Goal: Information Seeking & Learning: Find specific fact

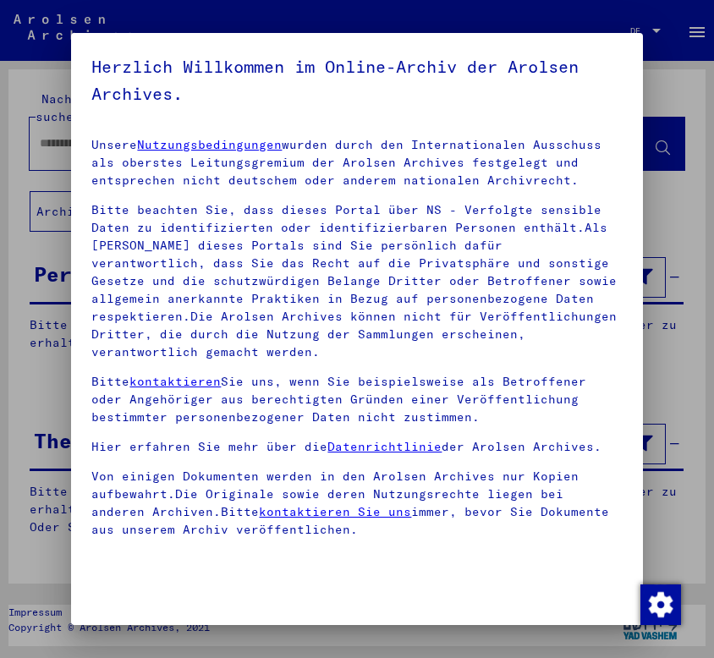
scroll to position [190, 0]
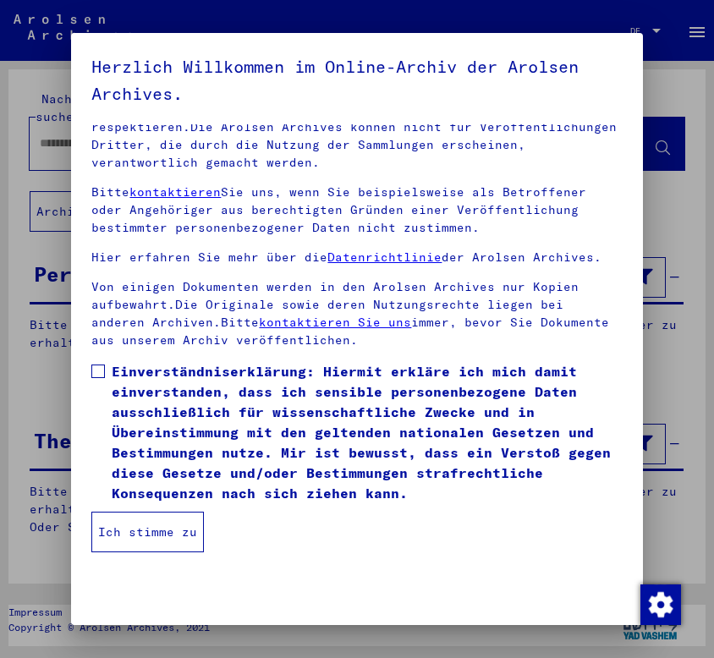
click at [144, 363] on span "Einverständniserklärung: Hiermit erkläre ich mich damit einverstanden, dass ich…" at bounding box center [367, 432] width 510 height 142
click at [142, 526] on button "Ich stimme zu" at bounding box center [147, 532] width 113 height 41
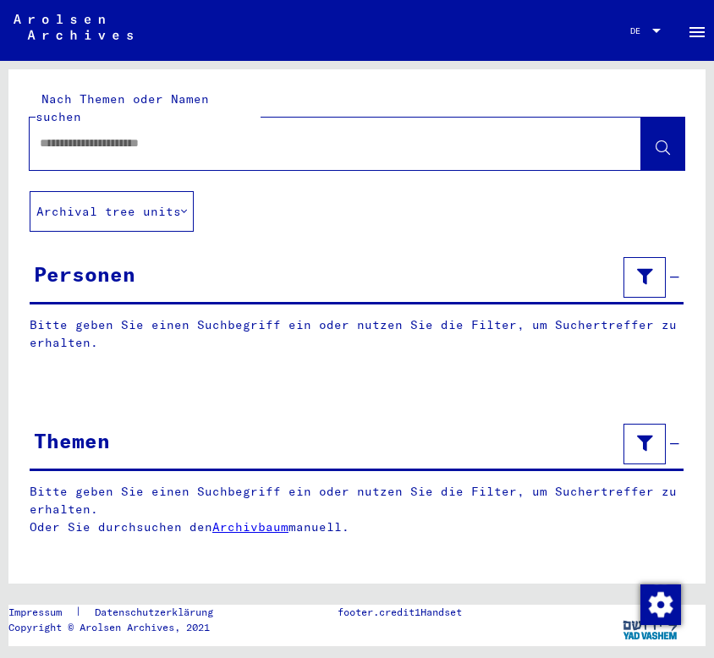
click at [378, 135] on input "text" at bounding box center [320, 144] width 561 height 18
type input "*******"
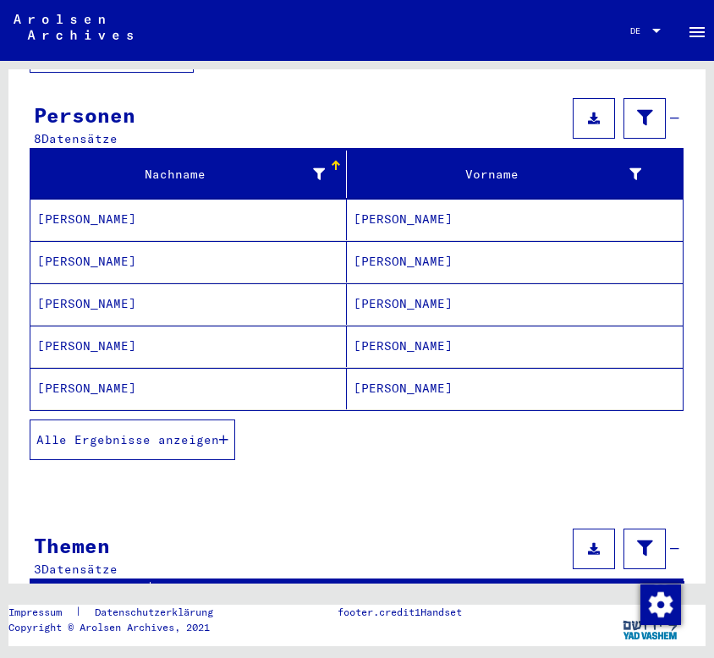
scroll to position [164, 0]
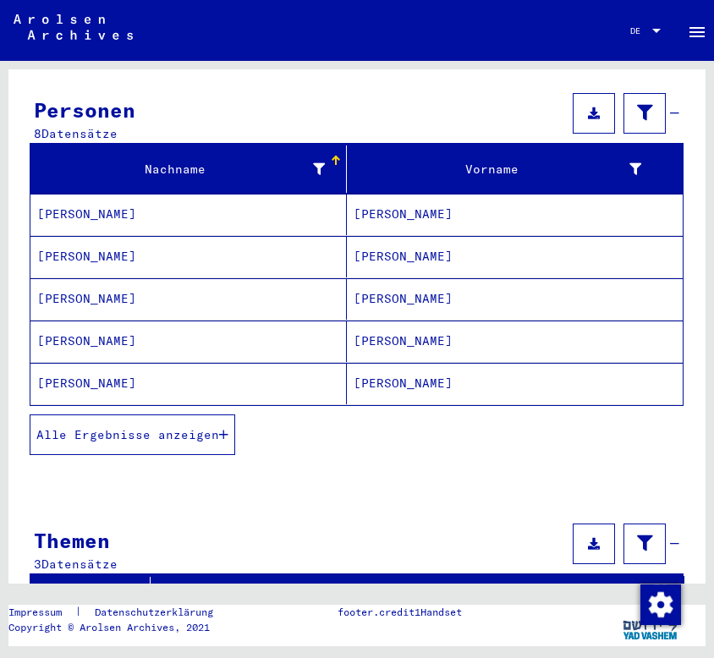
click at [135, 427] on span "Alle Ergebnisse anzeigen" at bounding box center [127, 434] width 183 height 15
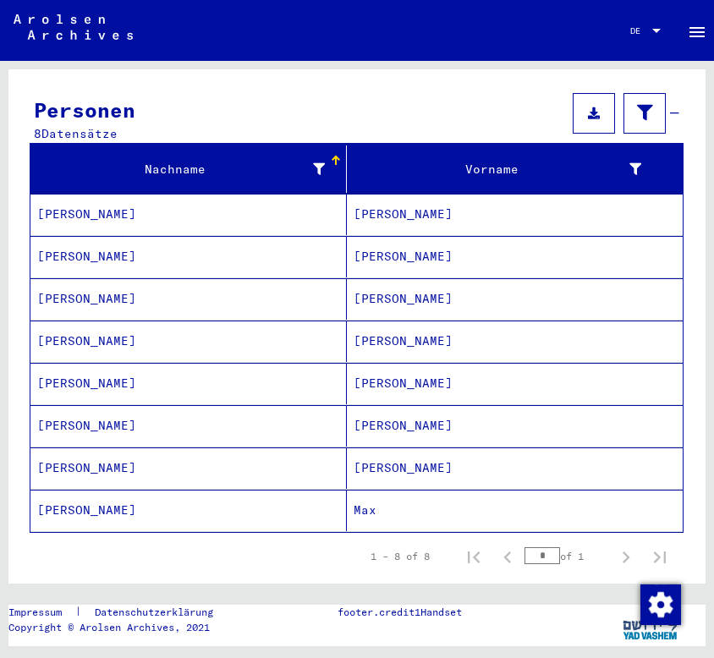
click at [358, 194] on mat-cell "[PERSON_NAME]" at bounding box center [515, 214] width 336 height 41
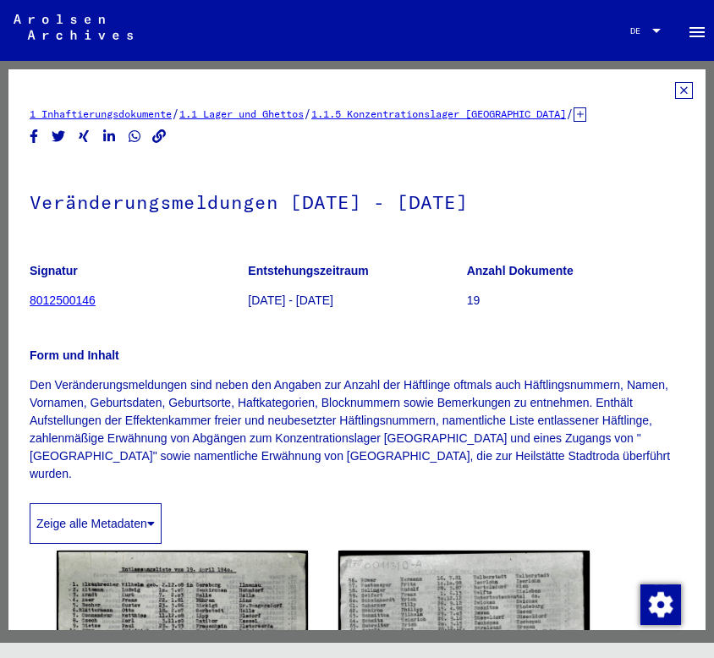
click at [675, 91] on icon at bounding box center [684, 90] width 18 height 17
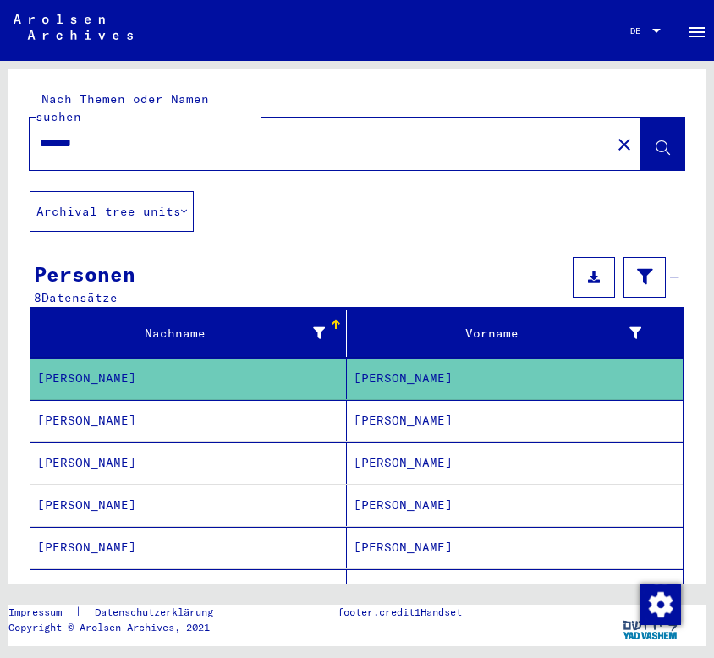
click at [403, 400] on mat-cell "[PERSON_NAME]" at bounding box center [515, 420] width 336 height 41
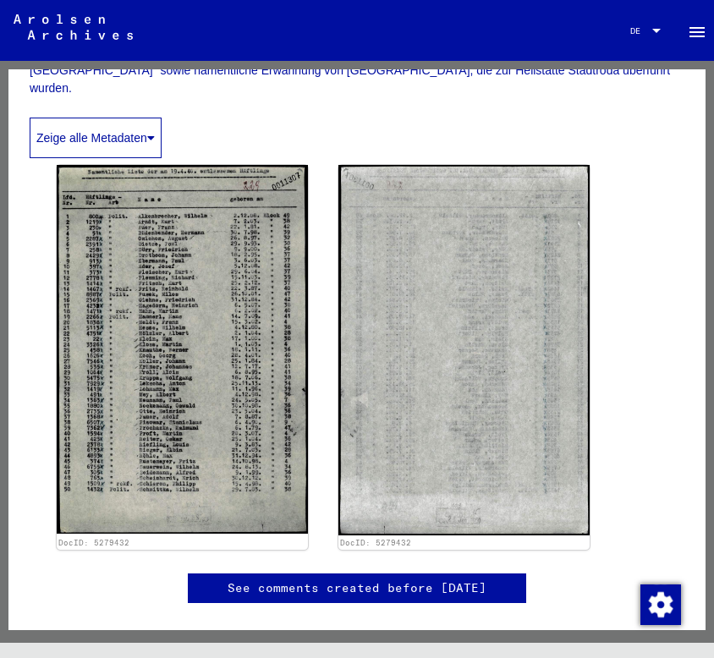
scroll to position [383, 0]
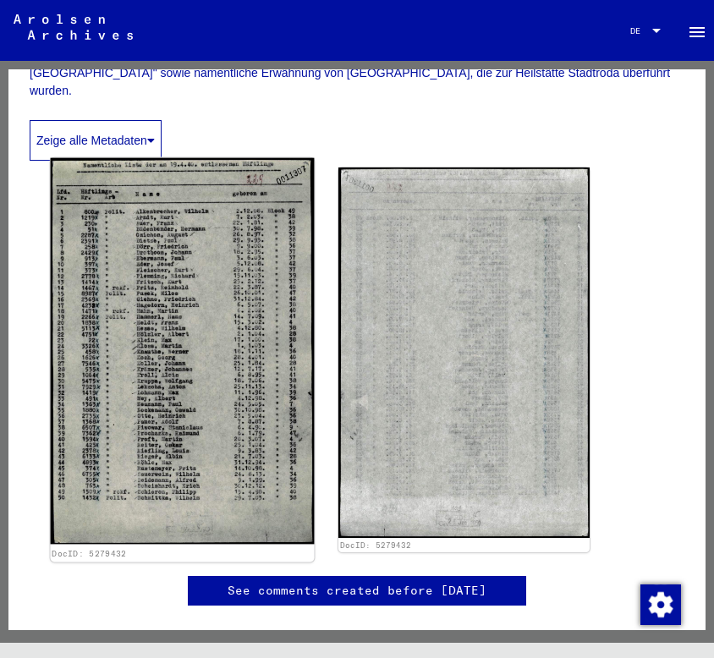
click at [137, 327] on img at bounding box center [183, 351] width 264 height 387
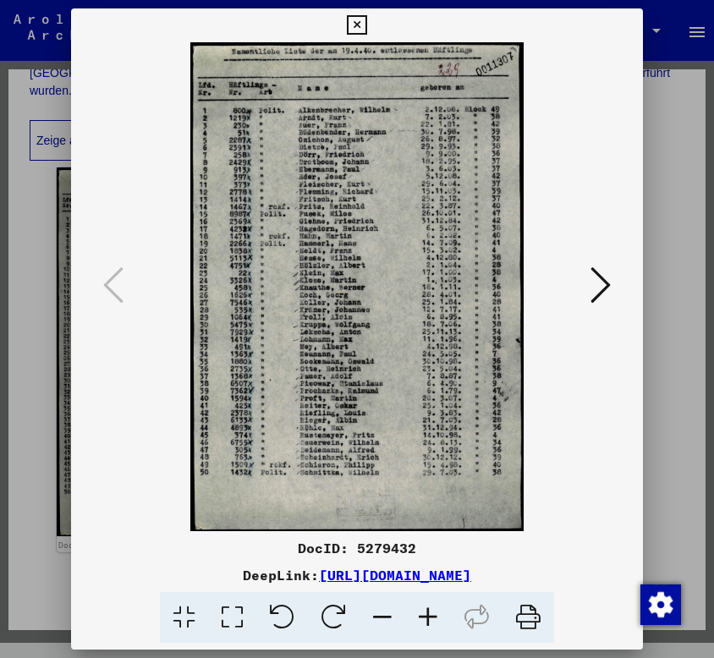
click at [352, 15] on icon at bounding box center [356, 25] width 19 height 20
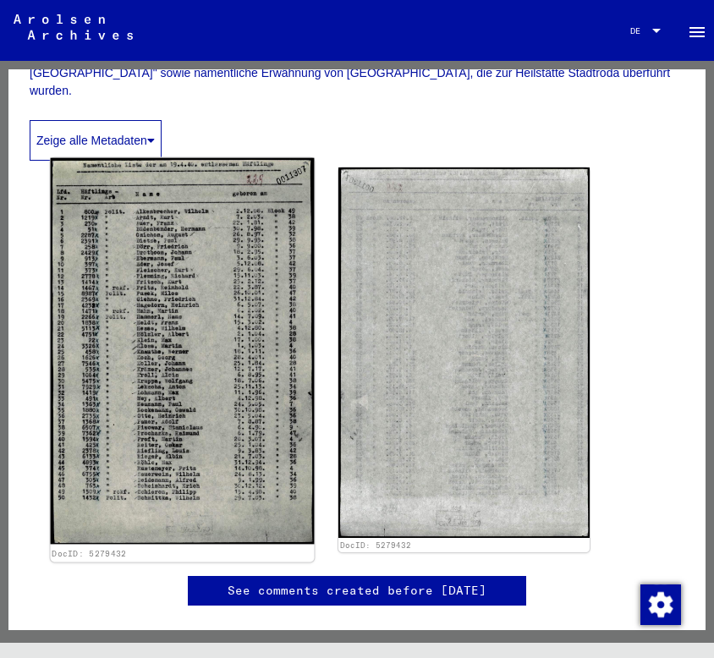
scroll to position [0, 0]
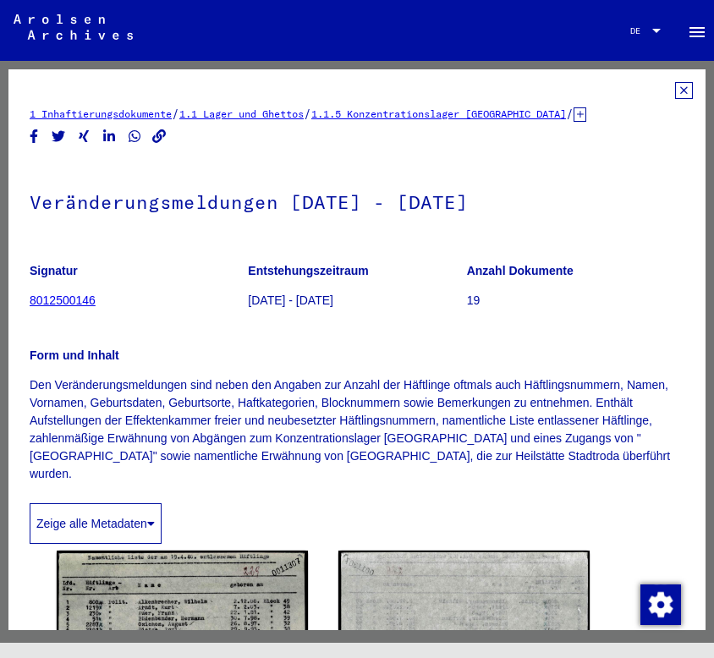
click at [675, 86] on icon at bounding box center [684, 90] width 18 height 17
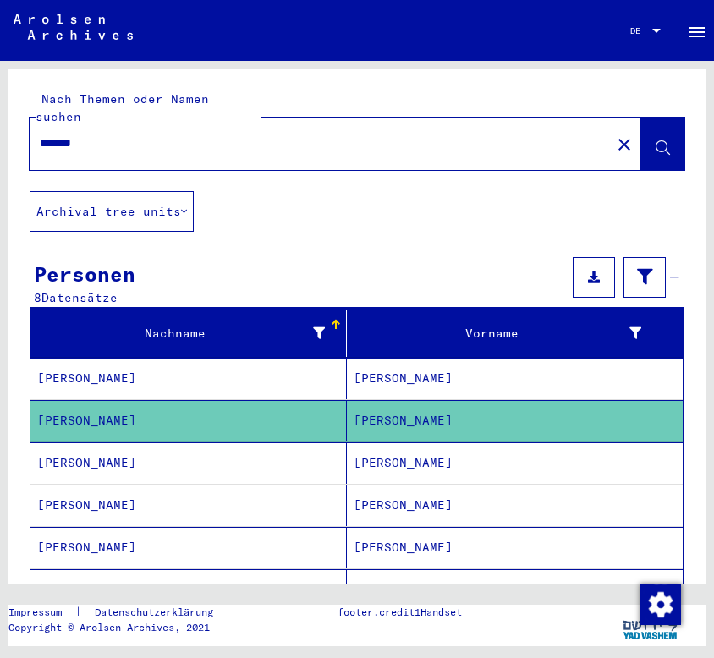
click at [356, 358] on mat-cell "[PERSON_NAME]" at bounding box center [515, 378] width 336 height 41
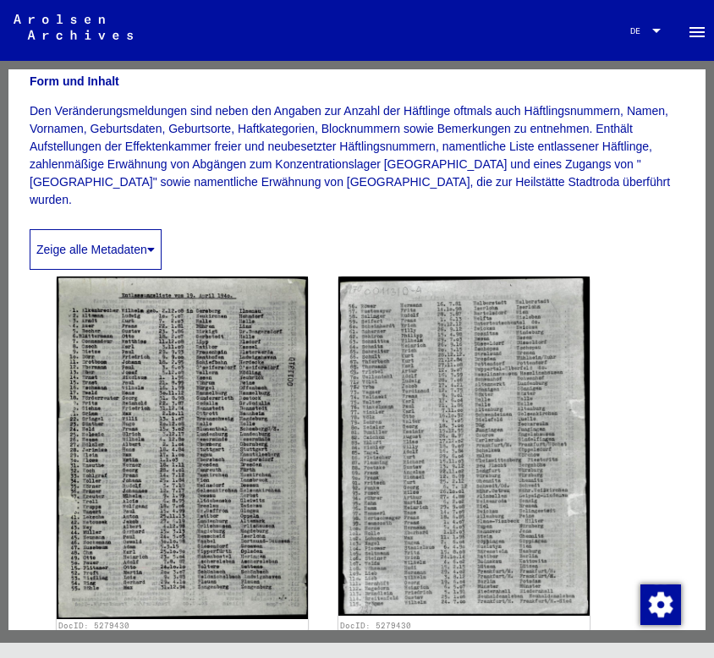
scroll to position [273, 0]
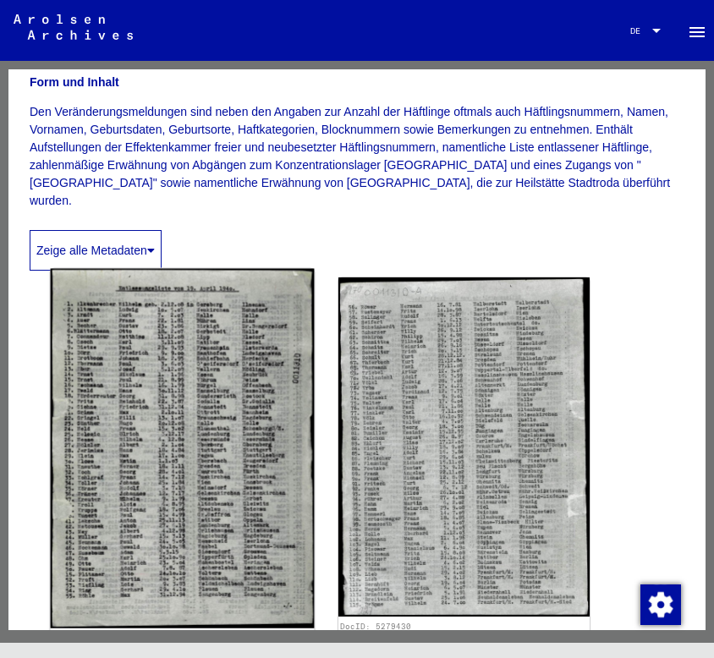
click at [259, 449] on img at bounding box center [183, 449] width 264 height 360
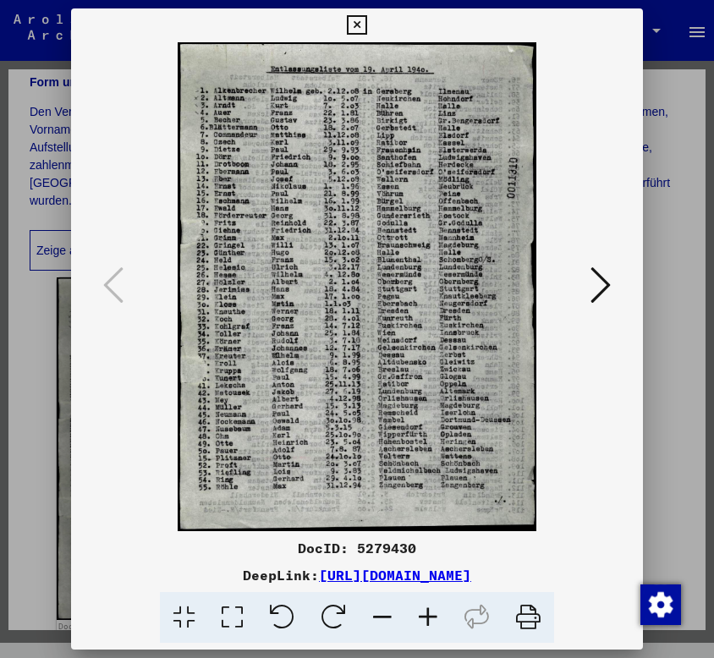
click at [604, 272] on icon at bounding box center [601, 285] width 20 height 41
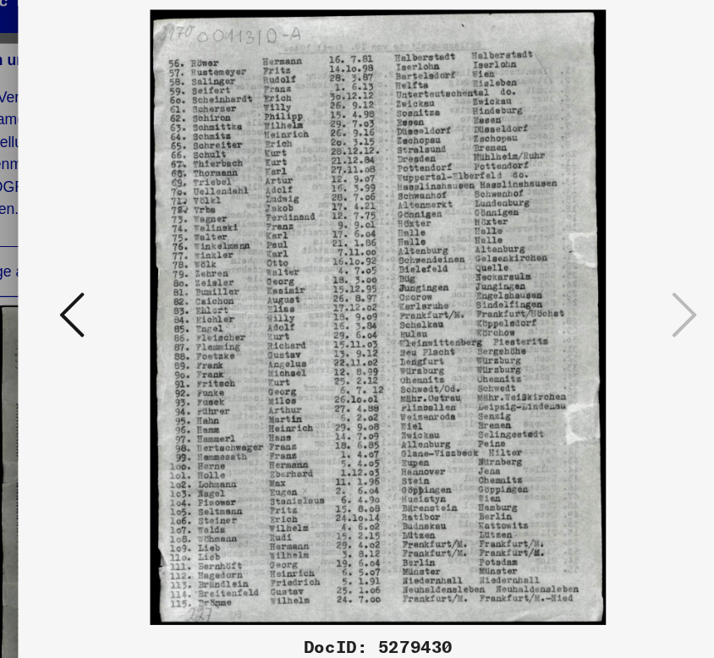
click at [113, 271] on icon at bounding box center [113, 285] width 20 height 41
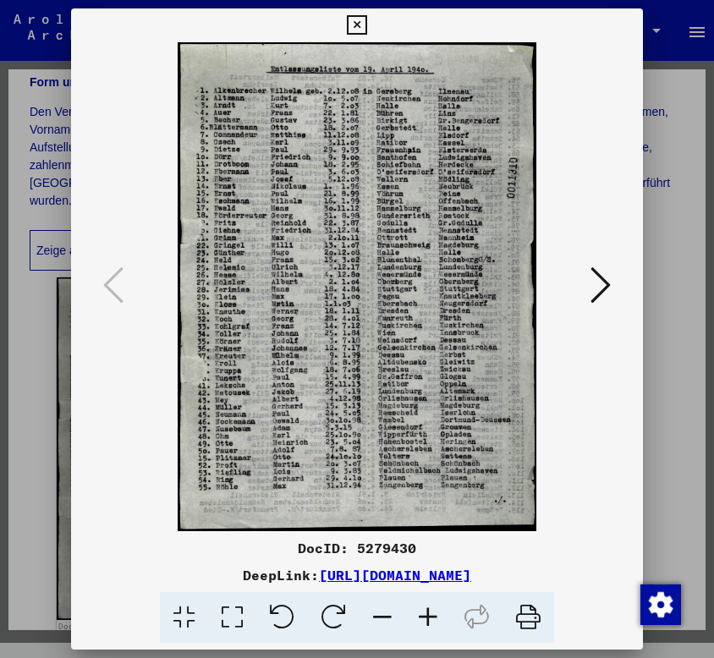
click at [354, 15] on icon at bounding box center [356, 25] width 19 height 20
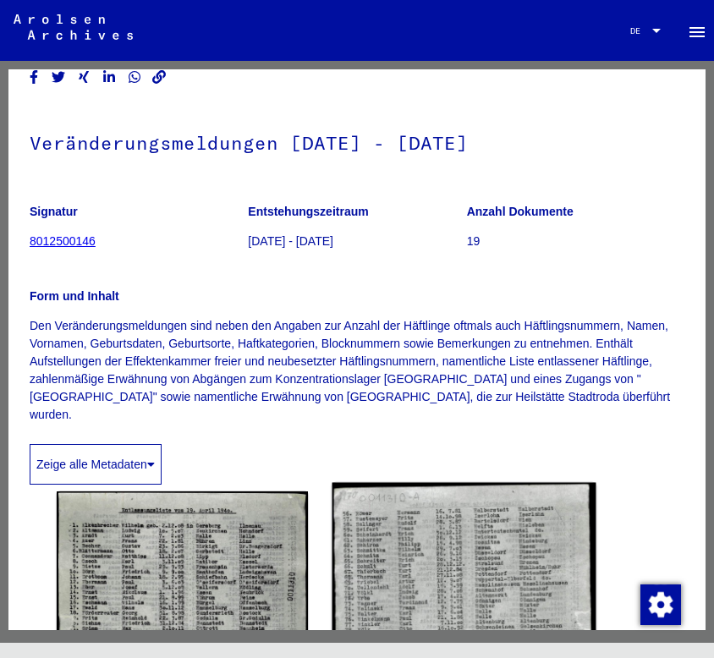
scroll to position [0, 0]
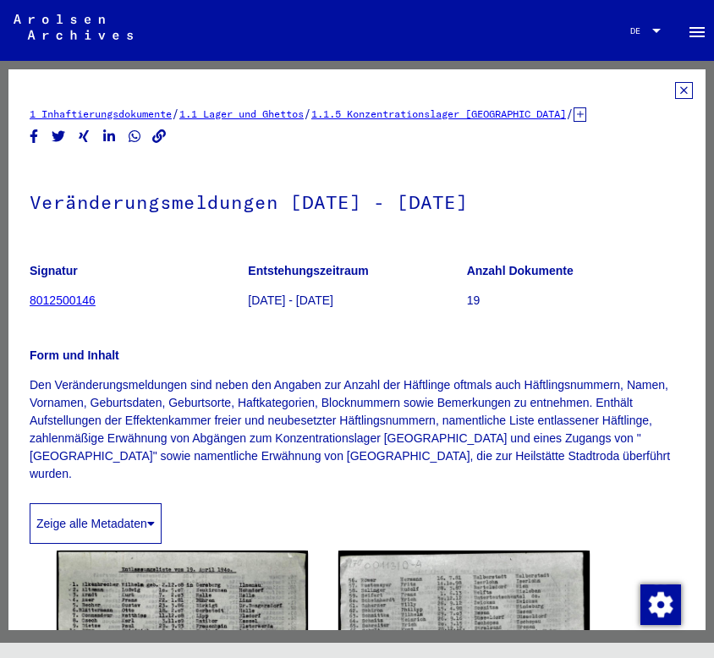
click at [675, 82] on icon at bounding box center [684, 90] width 18 height 17
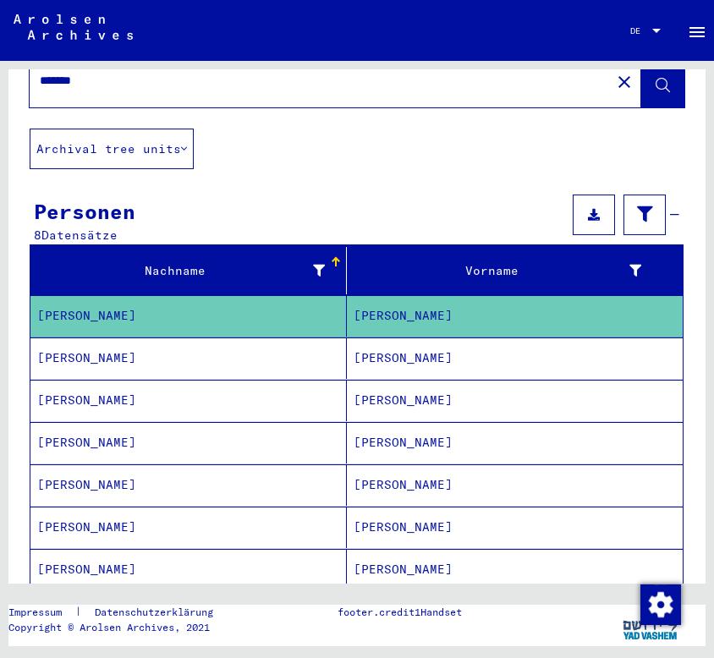
scroll to position [141, 0]
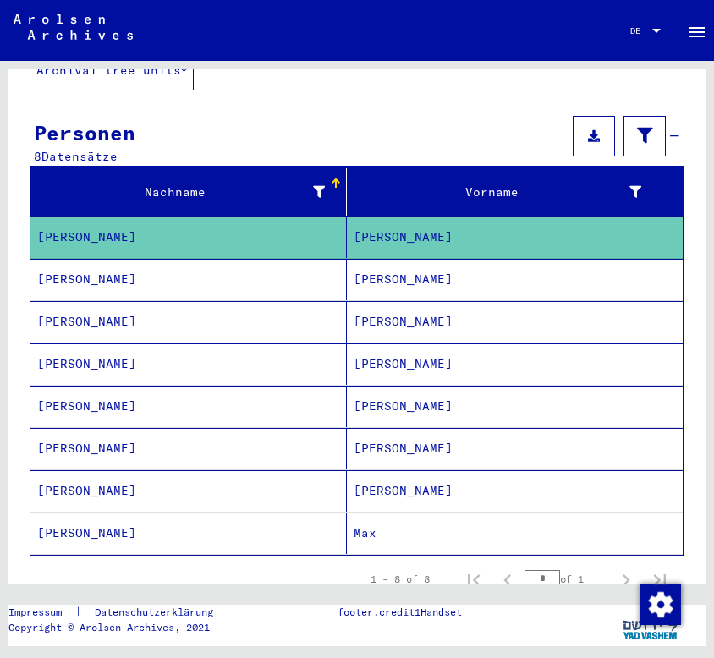
click at [413, 315] on mat-cell "[PERSON_NAME]" at bounding box center [515, 321] width 336 height 41
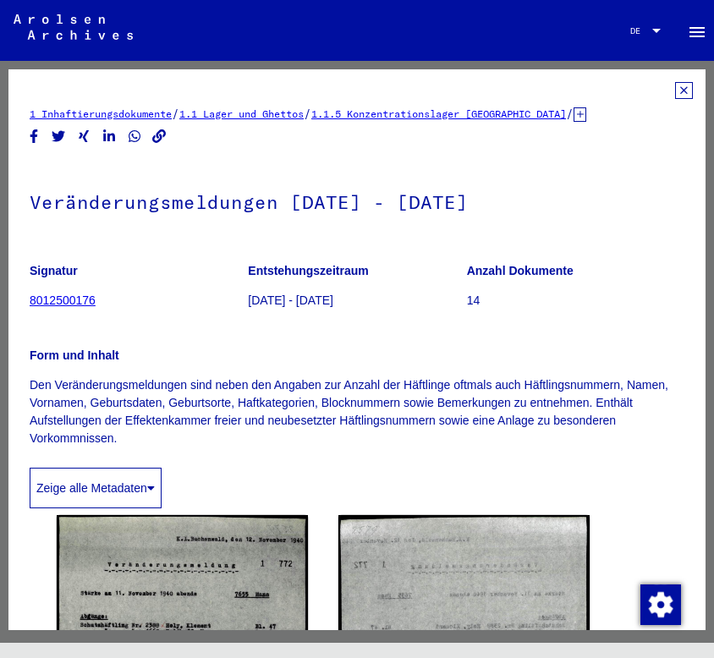
click at [675, 96] on icon at bounding box center [684, 90] width 18 height 17
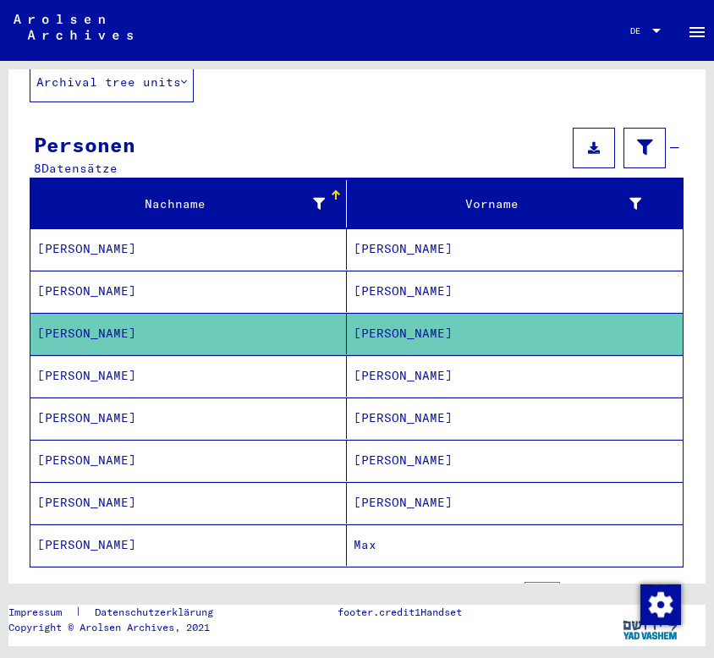
scroll to position [135, 0]
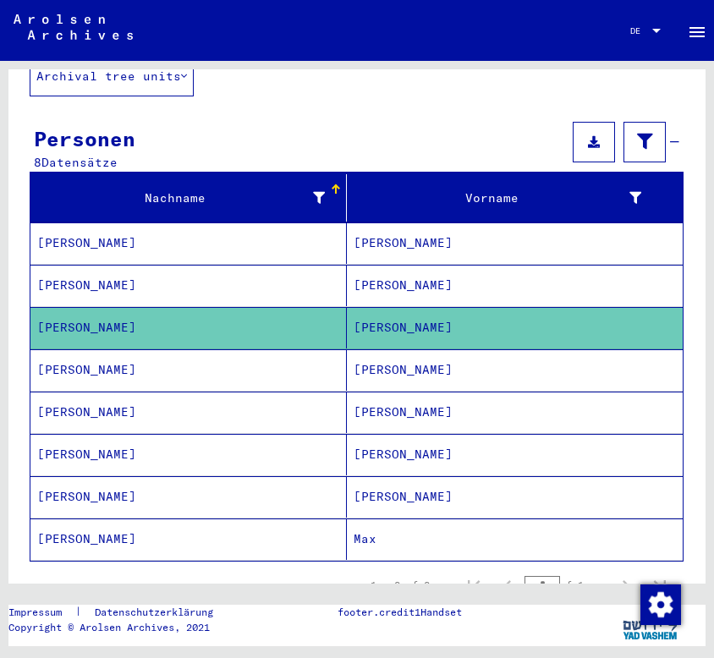
click at [353, 349] on mat-cell "[PERSON_NAME]" at bounding box center [515, 369] width 336 height 41
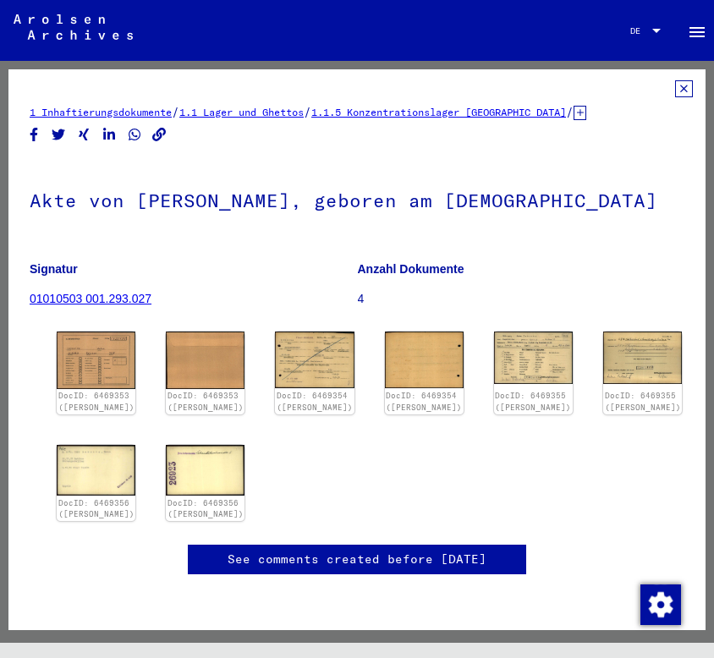
scroll to position [99, 0]
click at [101, 330] on img at bounding box center [96, 360] width 83 height 60
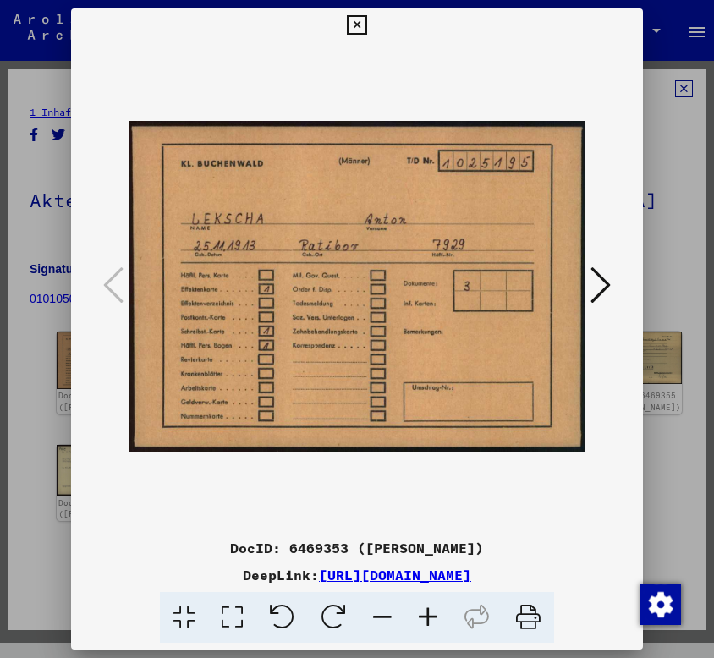
click at [610, 274] on icon at bounding box center [601, 285] width 20 height 41
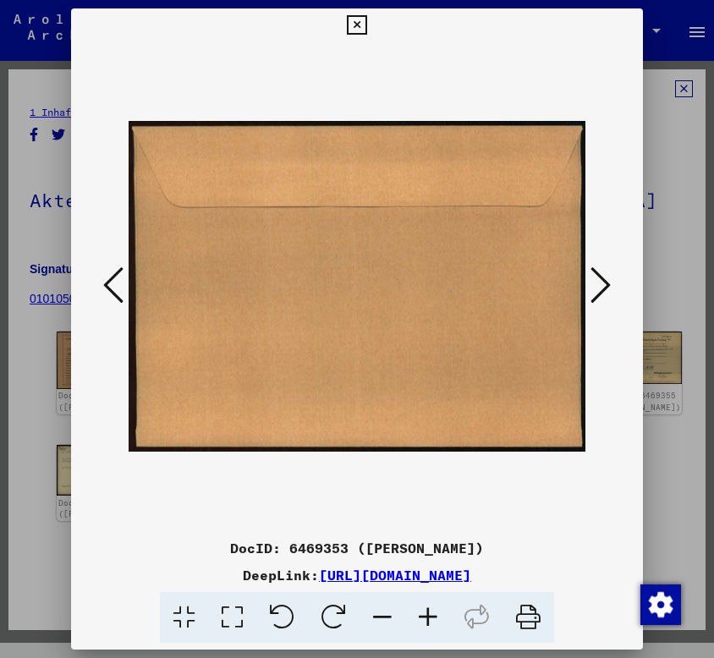
click at [610, 274] on icon at bounding box center [601, 285] width 20 height 41
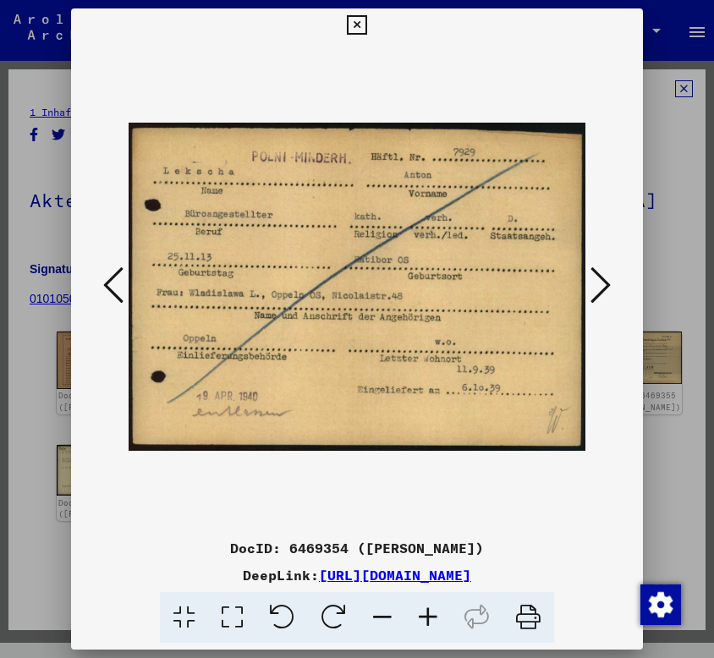
click at [607, 274] on icon at bounding box center [601, 285] width 20 height 41
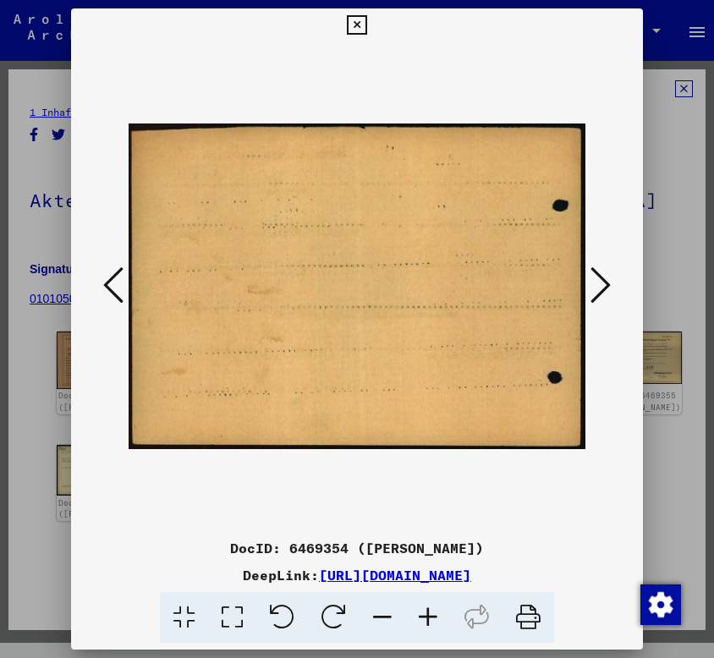
click at [607, 274] on icon at bounding box center [601, 285] width 20 height 41
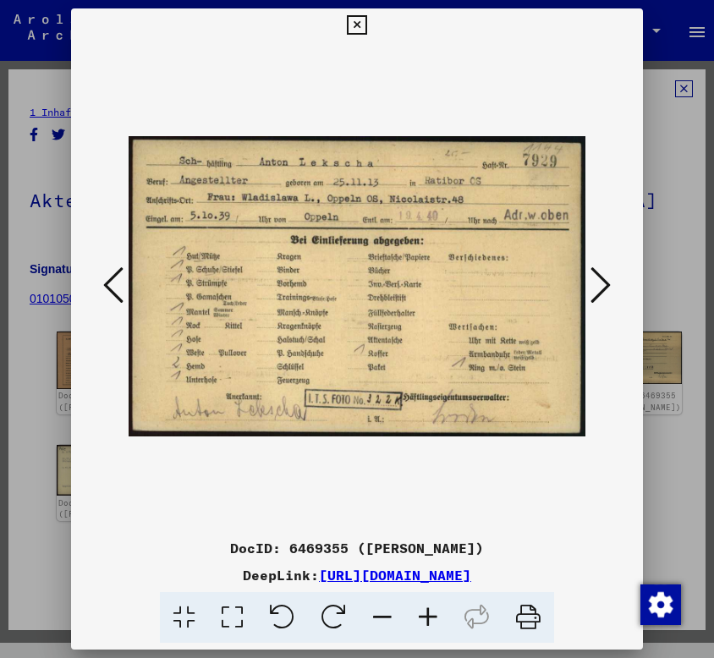
click at [607, 274] on icon at bounding box center [601, 285] width 20 height 41
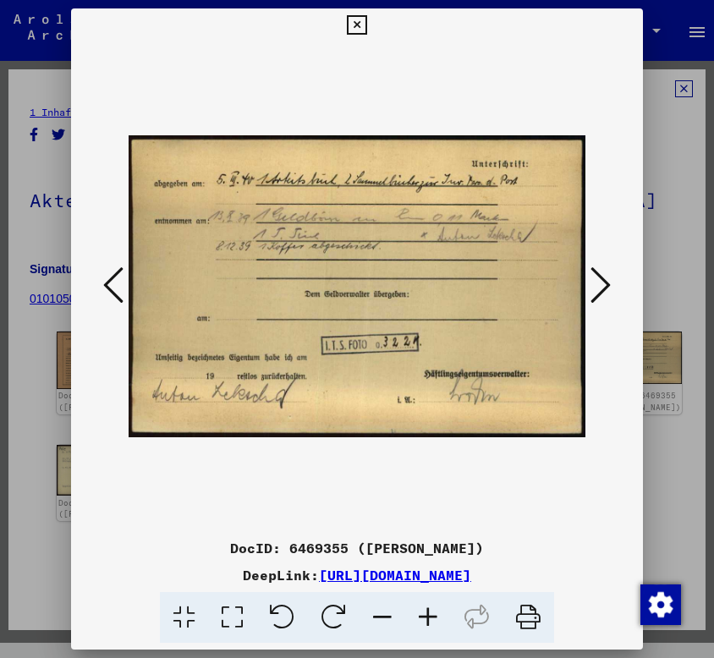
click at [607, 274] on icon at bounding box center [601, 285] width 20 height 41
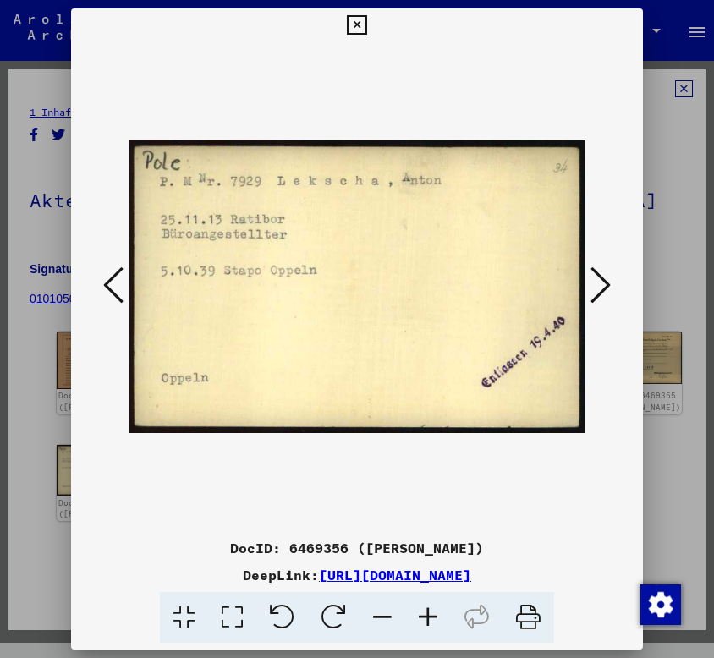
click at [608, 272] on icon at bounding box center [601, 285] width 20 height 41
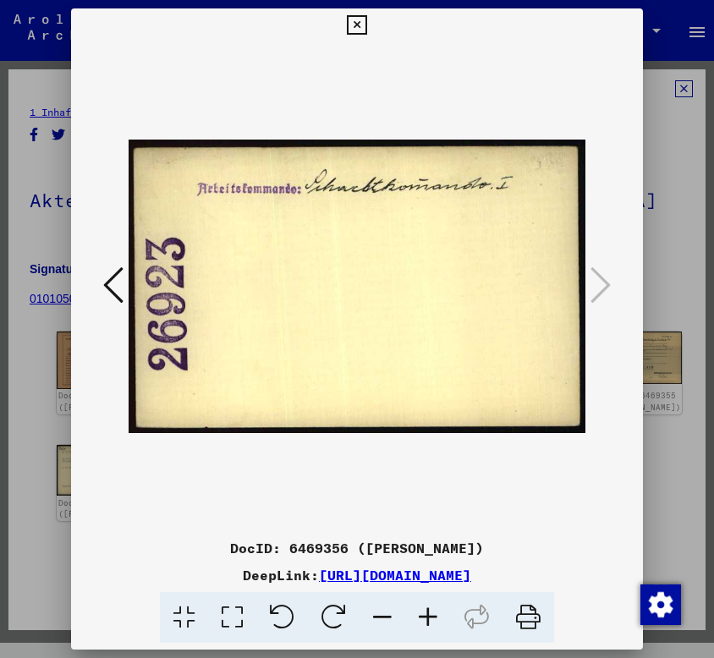
click at [355, 15] on icon at bounding box center [356, 25] width 19 height 20
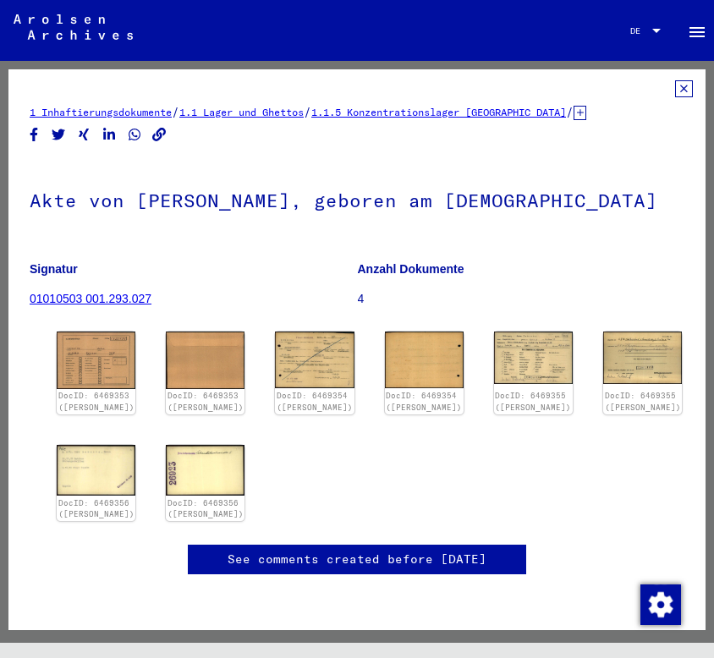
scroll to position [0, 0]
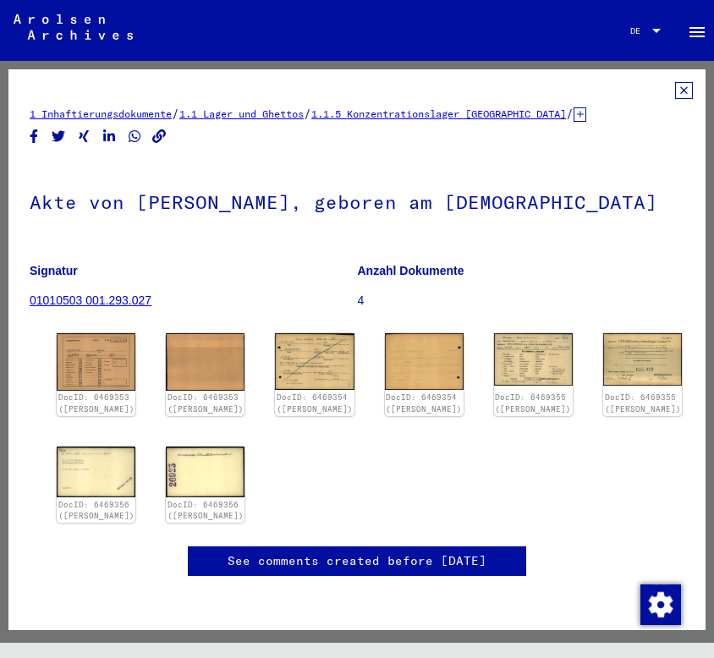
click at [675, 89] on icon at bounding box center [684, 90] width 18 height 17
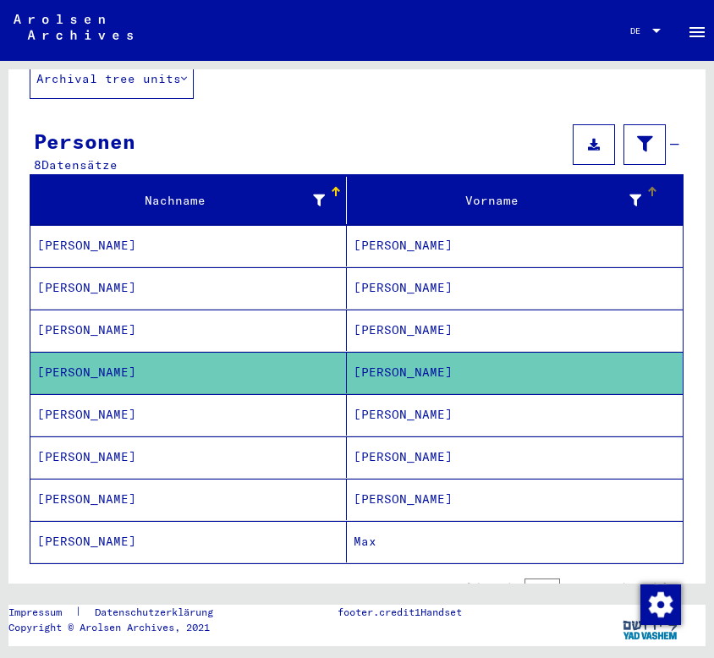
scroll to position [190, 0]
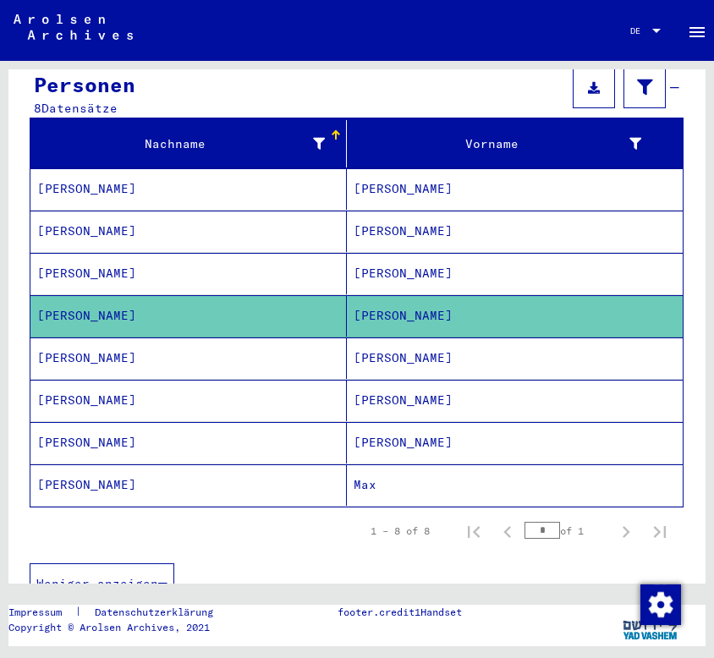
click at [366, 338] on mat-cell "[PERSON_NAME]" at bounding box center [515, 358] width 336 height 41
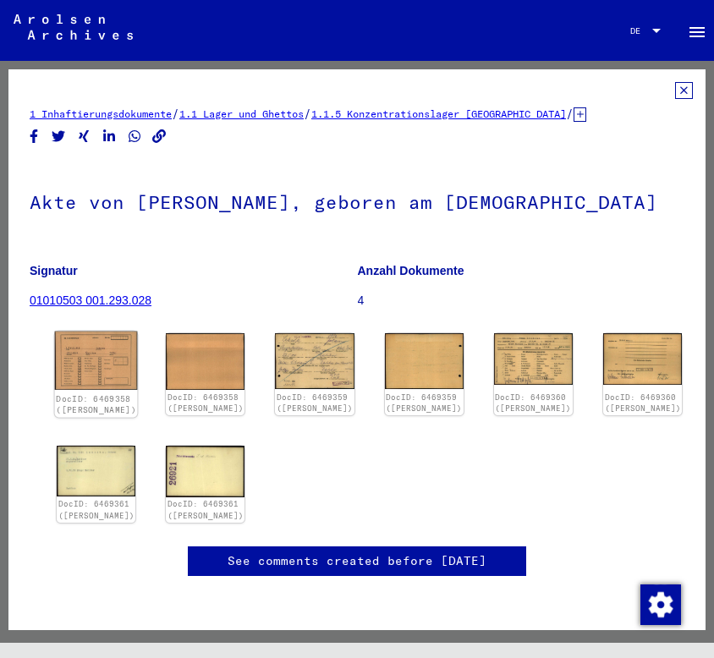
click at [100, 354] on img at bounding box center [96, 361] width 83 height 58
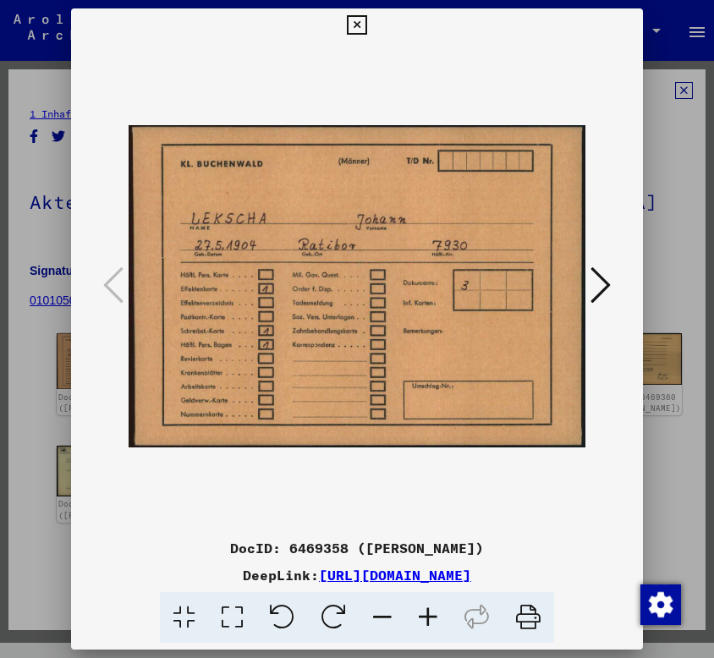
click at [601, 277] on icon at bounding box center [601, 285] width 20 height 41
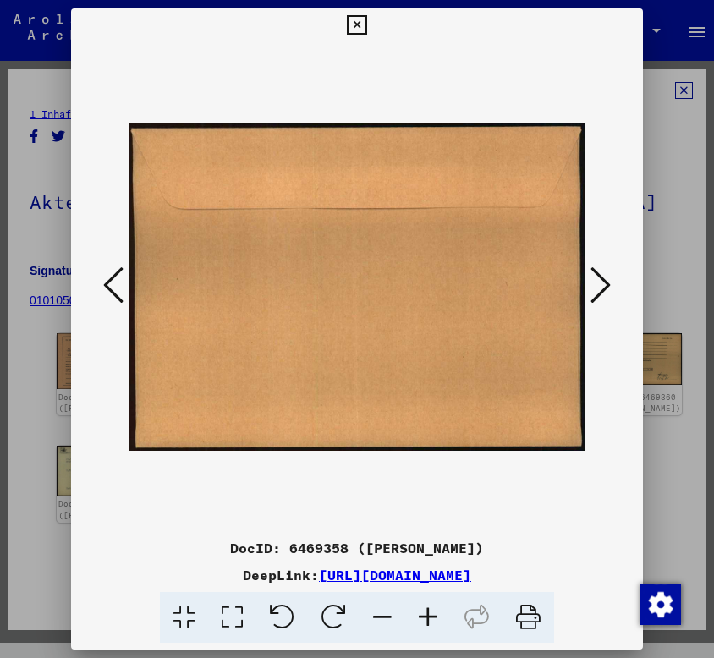
click at [601, 277] on icon at bounding box center [601, 285] width 20 height 41
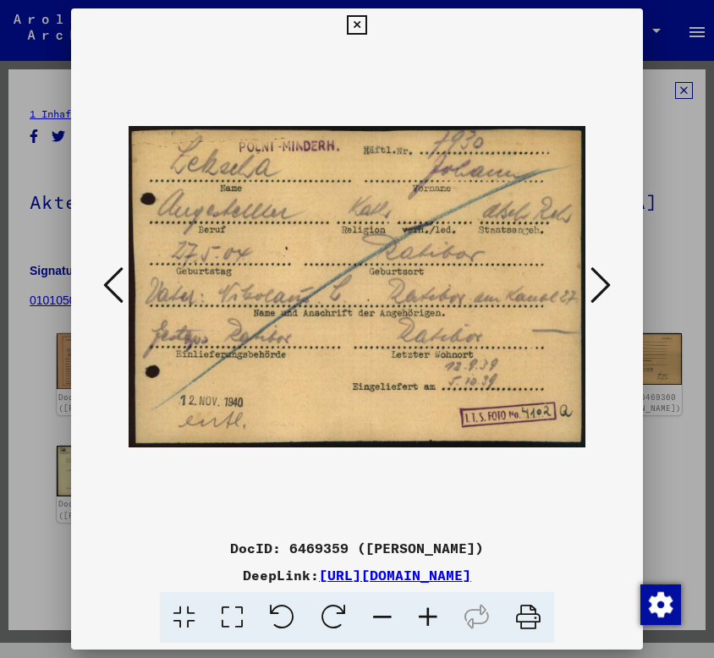
click at [111, 274] on icon at bounding box center [113, 285] width 20 height 41
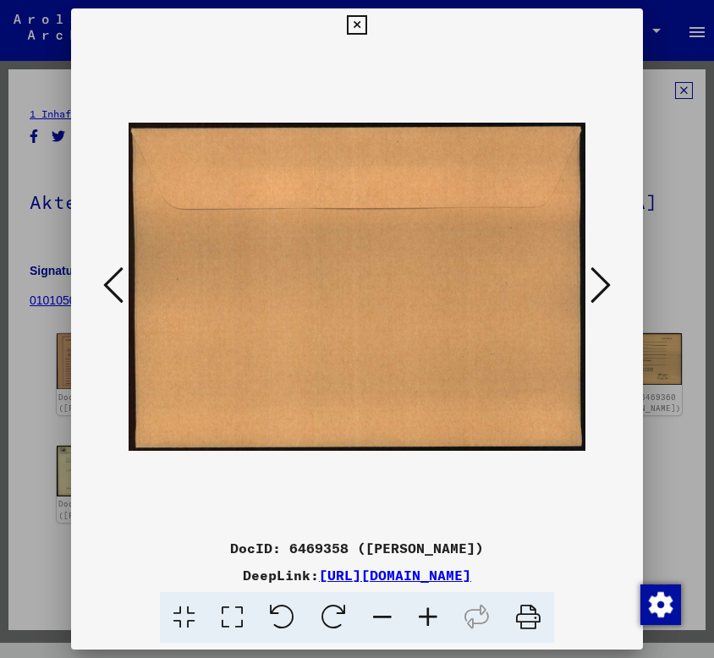
click at [597, 269] on icon at bounding box center [601, 285] width 20 height 41
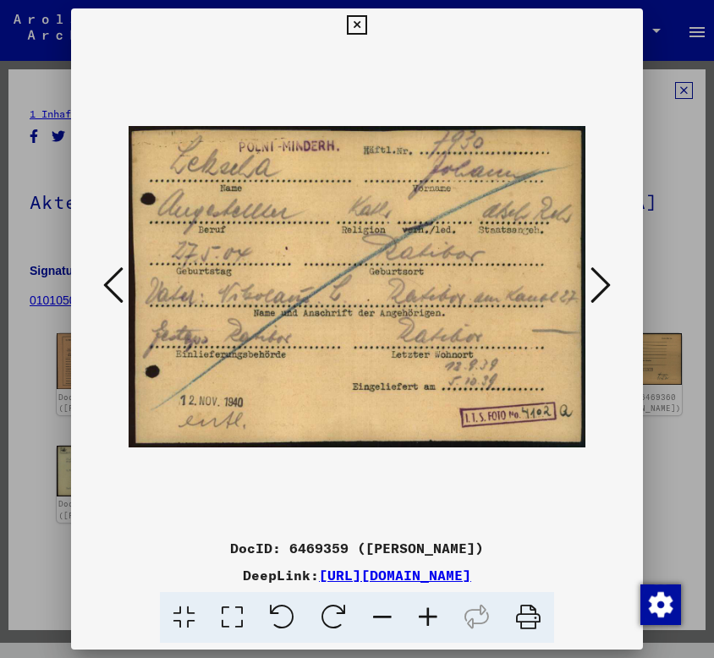
click at [597, 269] on icon at bounding box center [601, 285] width 20 height 41
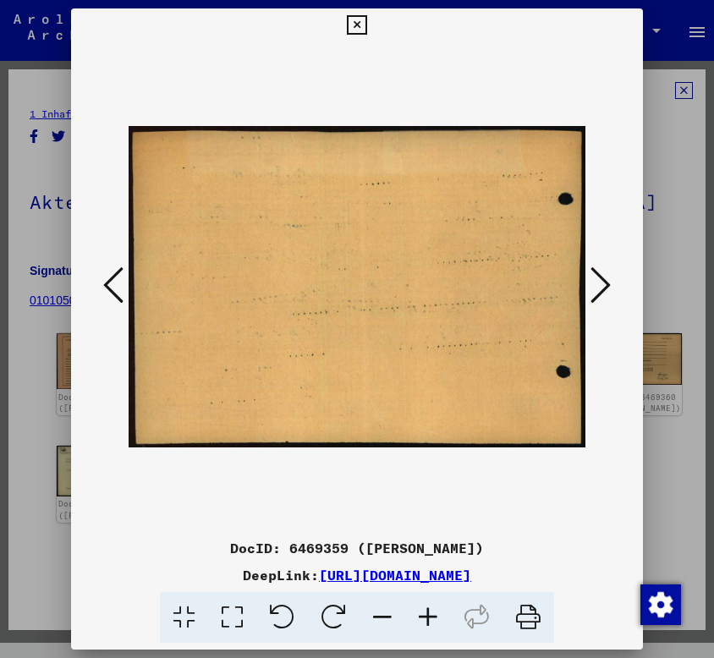
click at [597, 269] on icon at bounding box center [601, 285] width 20 height 41
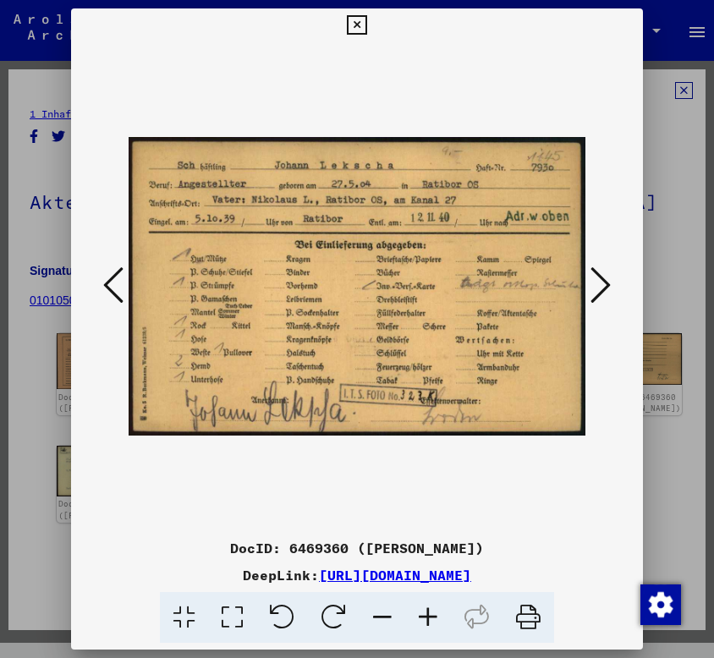
click at [597, 269] on icon at bounding box center [601, 285] width 20 height 41
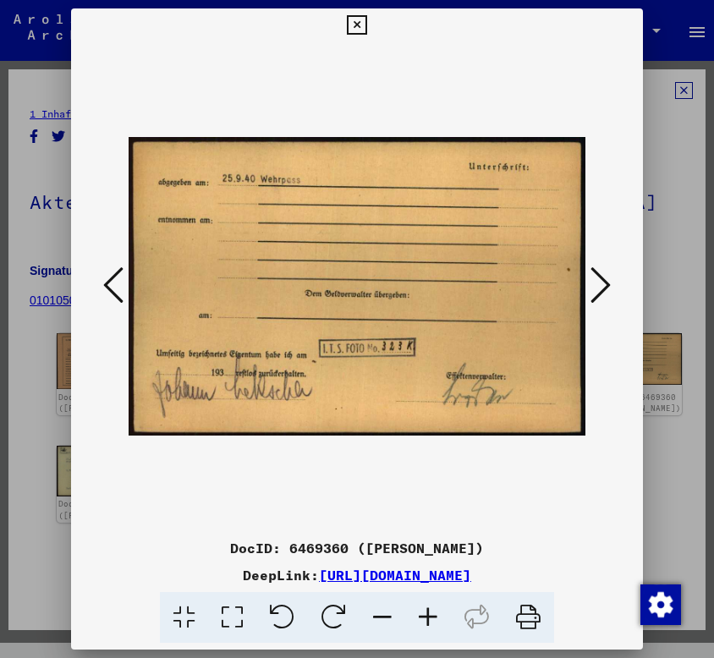
click at [597, 269] on icon at bounding box center [601, 285] width 20 height 41
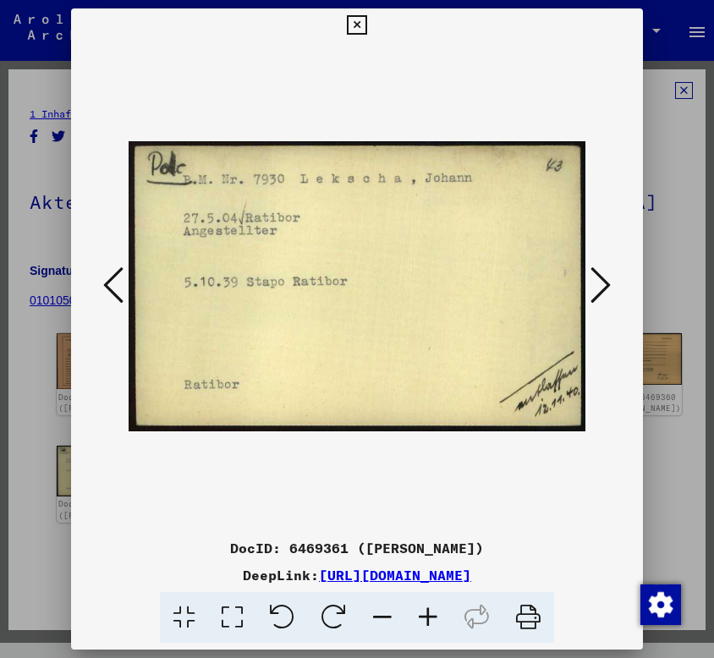
click at [597, 269] on icon at bounding box center [601, 285] width 20 height 41
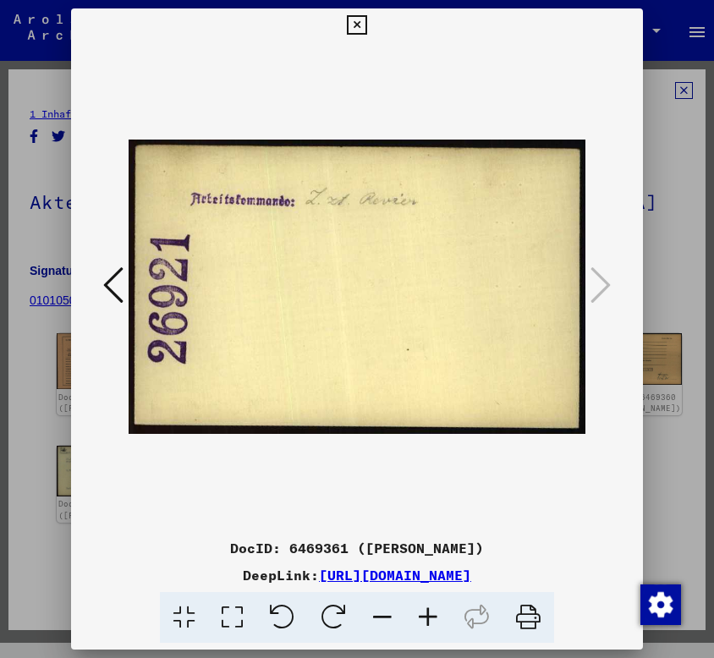
click at [347, 15] on icon at bounding box center [356, 25] width 19 height 20
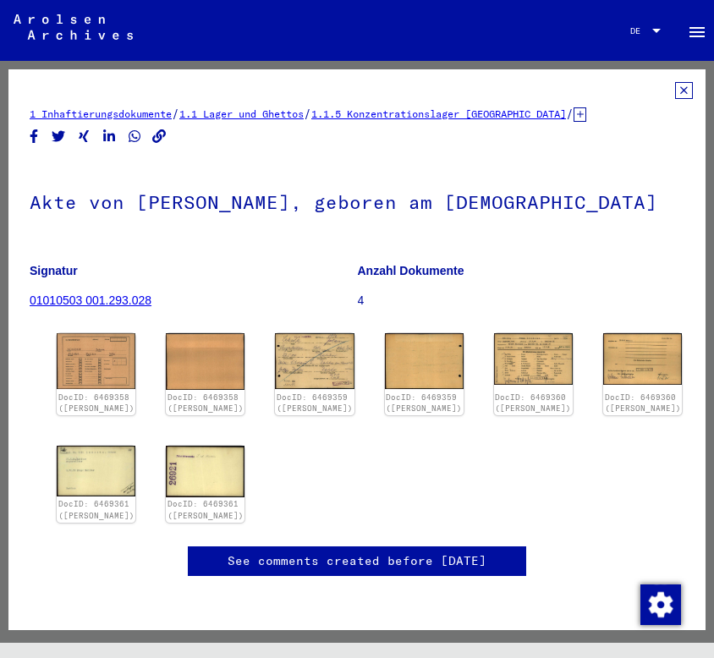
click at [675, 88] on icon at bounding box center [684, 90] width 18 height 17
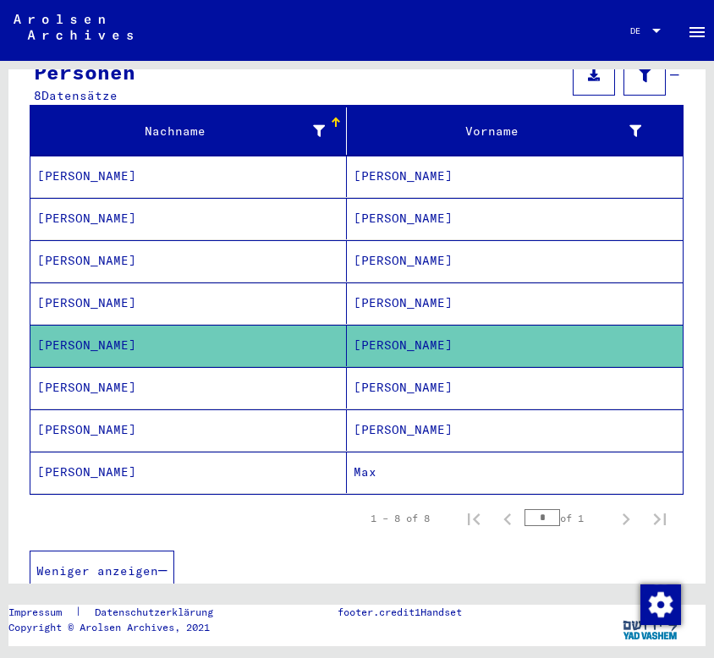
scroll to position [203, 0]
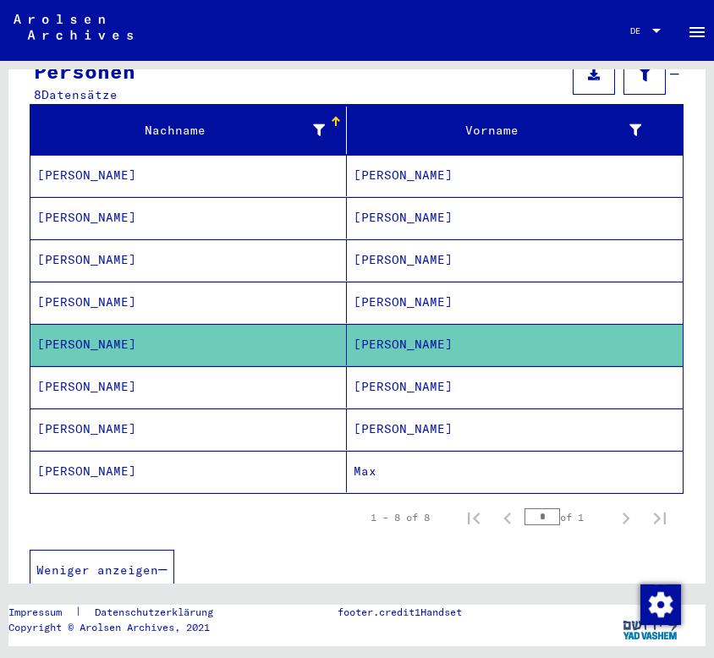
click at [380, 366] on mat-cell "[PERSON_NAME]" at bounding box center [515, 386] width 336 height 41
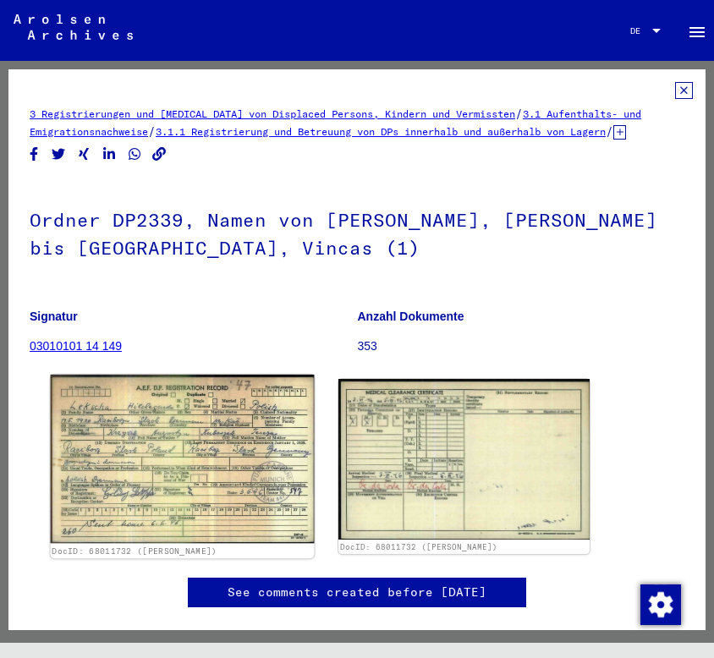
click at [196, 442] on img at bounding box center [183, 459] width 264 height 169
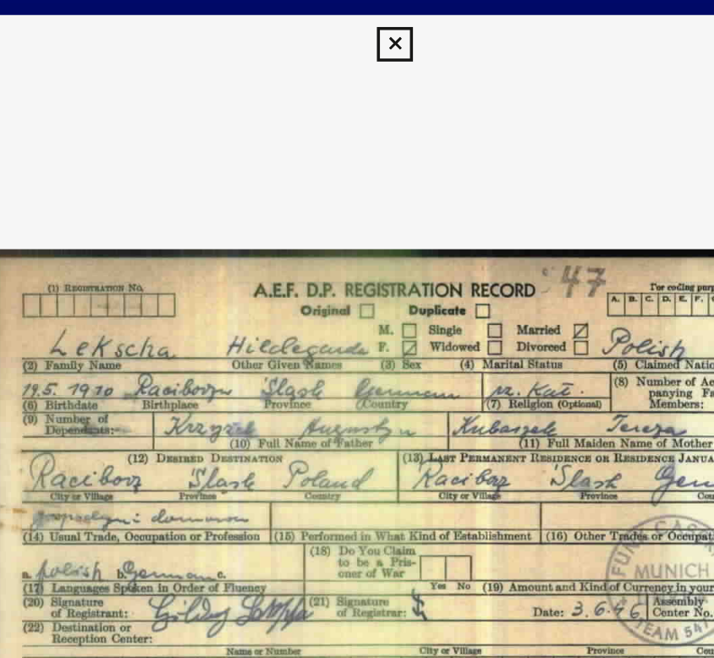
click at [357, 15] on icon at bounding box center [356, 25] width 19 height 20
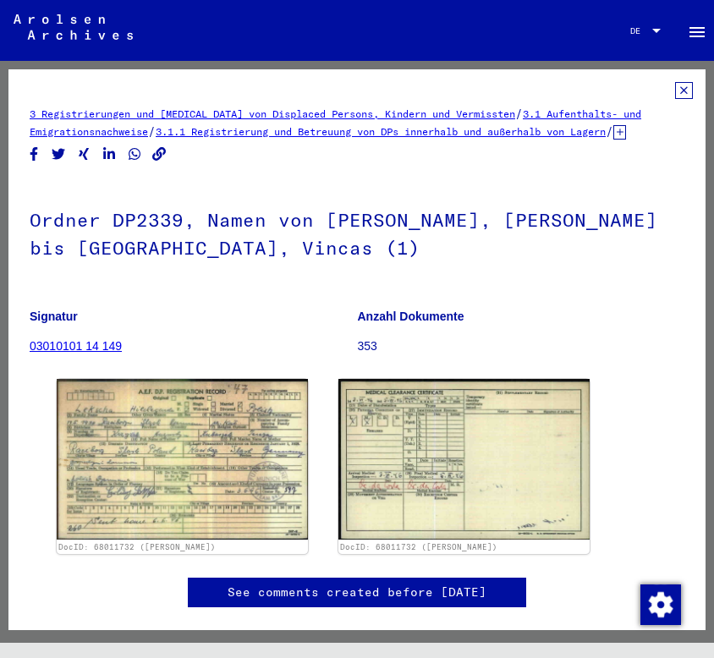
click at [675, 89] on icon at bounding box center [684, 90] width 18 height 17
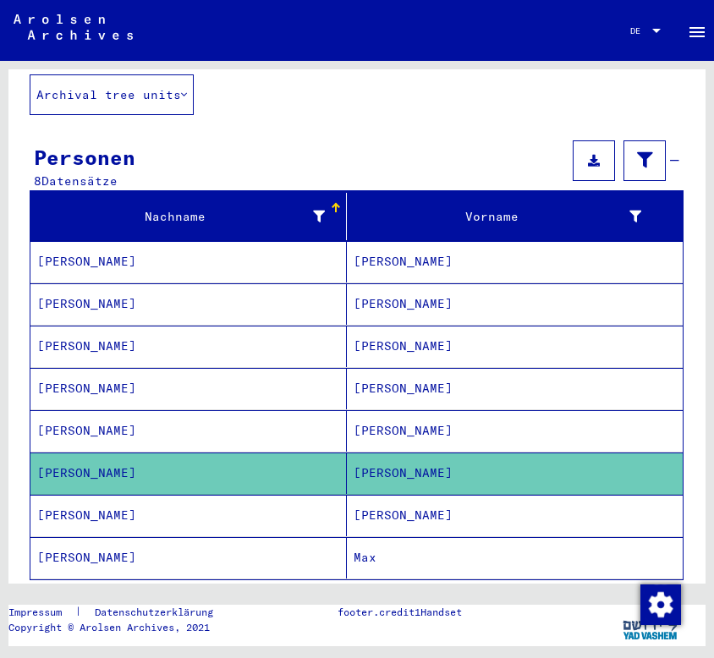
scroll to position [147, 0]
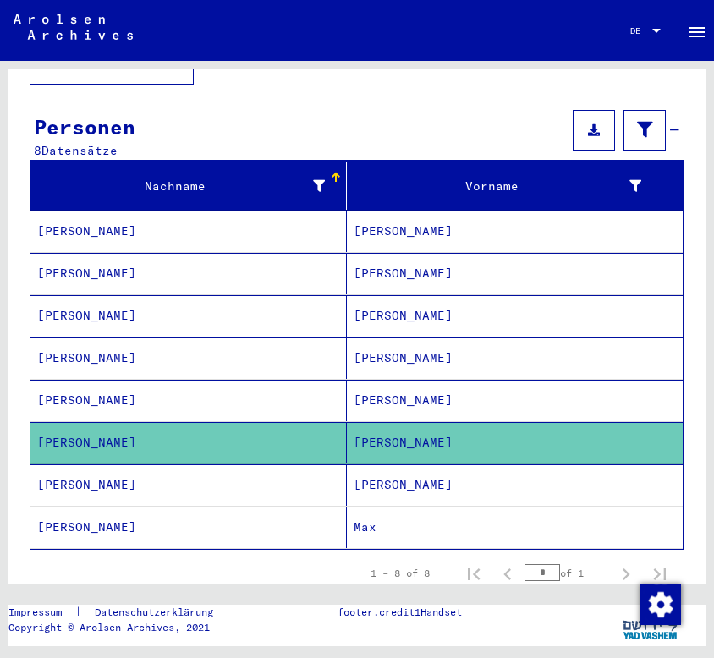
click at [394, 473] on mat-cell "[PERSON_NAME]" at bounding box center [515, 484] width 336 height 41
